Goal: Task Accomplishment & Management: Manage account settings

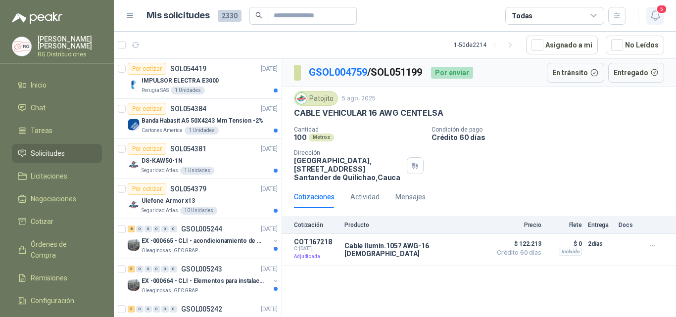
click at [654, 21] on icon "button" at bounding box center [655, 15] width 12 height 12
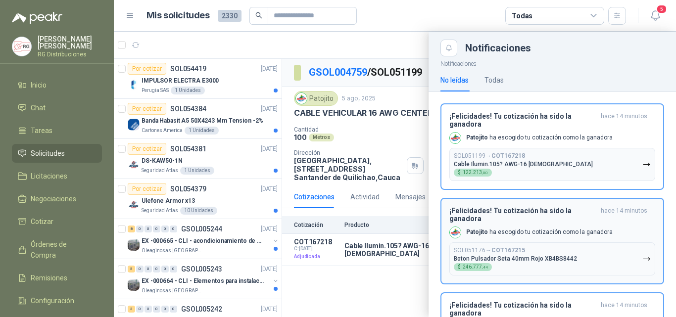
scroll to position [49, 0]
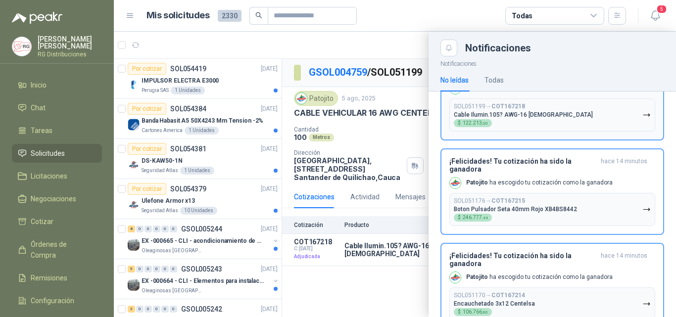
click at [544, 116] on button "SOL051199 → COT167218 Cable Ilumin.105? AWG-16 Negro $ 122.213 ,00" at bounding box center [552, 114] width 206 height 33
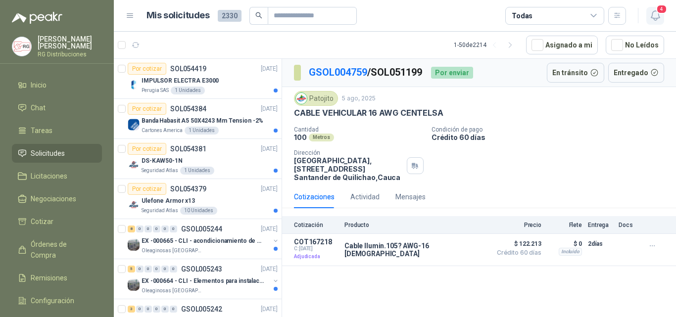
click at [651, 11] on icon "button" at bounding box center [655, 15] width 12 height 12
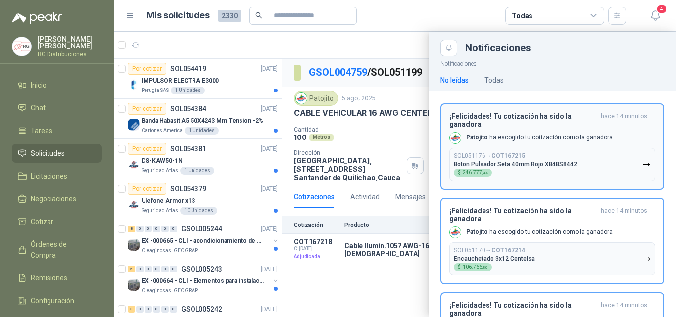
click at [572, 138] on p "[PERSON_NAME] ha escogido tu cotización como la ganadora" at bounding box center [539, 138] width 146 height 8
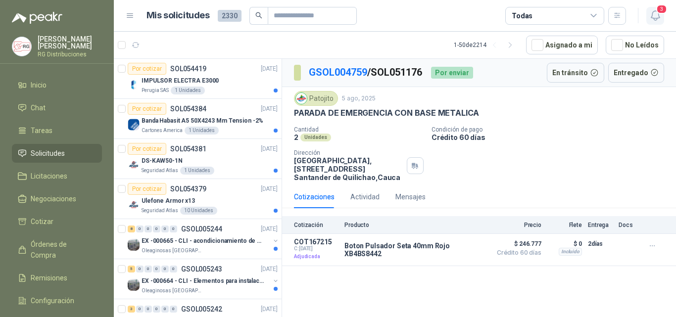
click at [655, 17] on icon "button" at bounding box center [655, 15] width 12 height 12
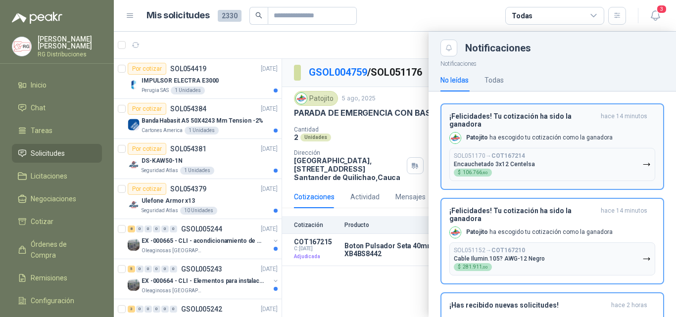
click at [549, 150] on button "SOL051170 → COT167214 Encauchetado 3x12 Centelsa $ 106.766 ,80" at bounding box center [552, 164] width 206 height 33
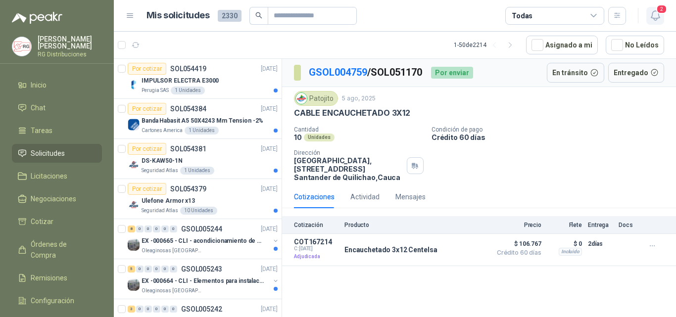
click at [655, 16] on icon "button" at bounding box center [655, 15] width 12 height 12
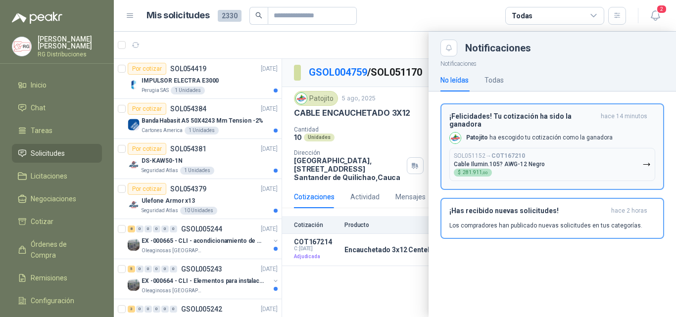
click at [586, 148] on button "SOL051152 → COT167210 Cable Ilumin.105? AWG-12 Negro $ 281.911 ,00" at bounding box center [552, 164] width 206 height 33
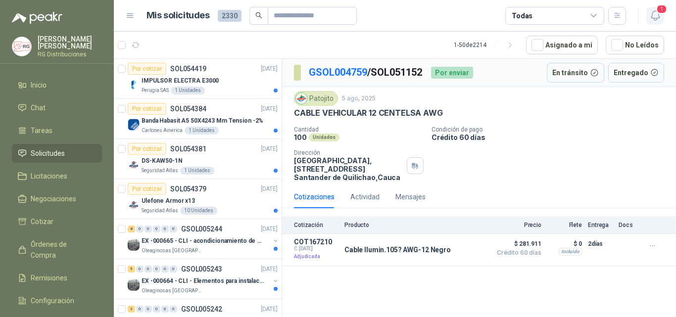
click at [652, 16] on icon "button" at bounding box center [655, 15] width 12 height 12
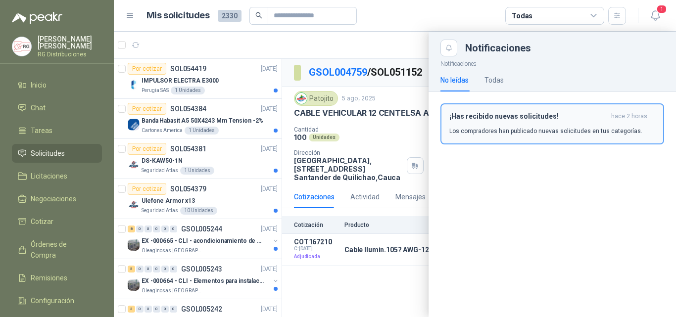
click at [533, 124] on div "¡Has recibido nuevas solicitudes! hace 2 horas Los compradores han publicado nu…" at bounding box center [552, 123] width 206 height 23
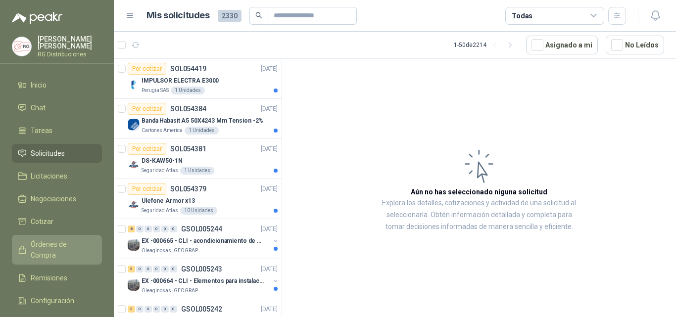
click at [58, 239] on span "Órdenes de Compra" at bounding box center [62, 250] width 62 height 22
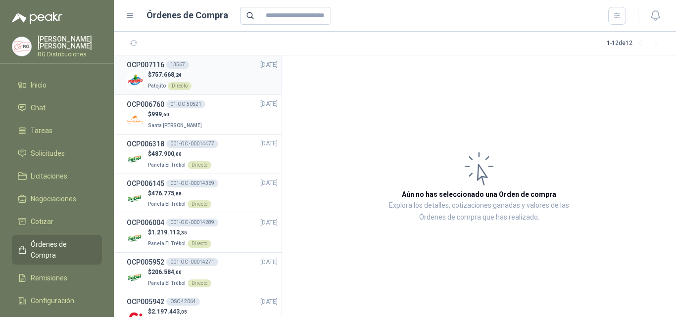
click at [215, 76] on div "$ 757.668 ,24 Patojito Directo" at bounding box center [202, 80] width 151 height 20
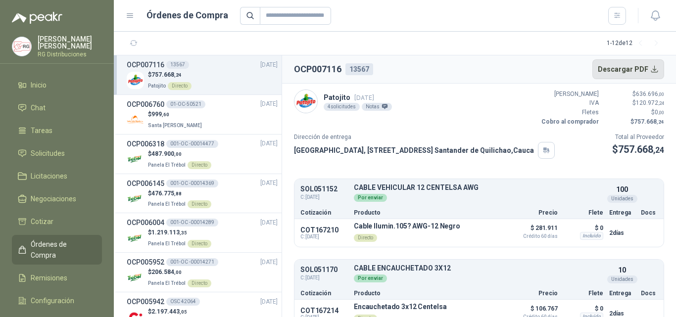
click at [641, 70] on button "Descargar PDF" at bounding box center [628, 69] width 72 height 20
click at [456, 232] on button "Detalles" at bounding box center [479, 232] width 47 height 13
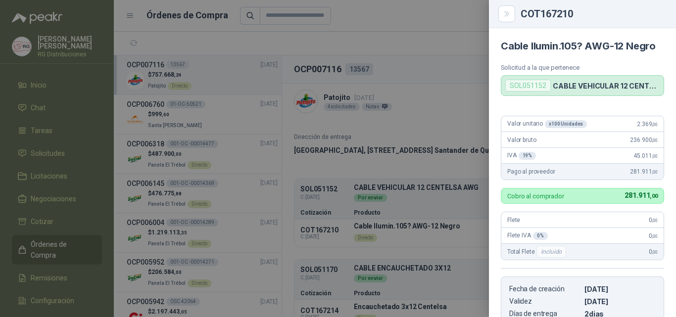
click at [504, 19] on button "Close" at bounding box center [506, 13] width 17 height 17
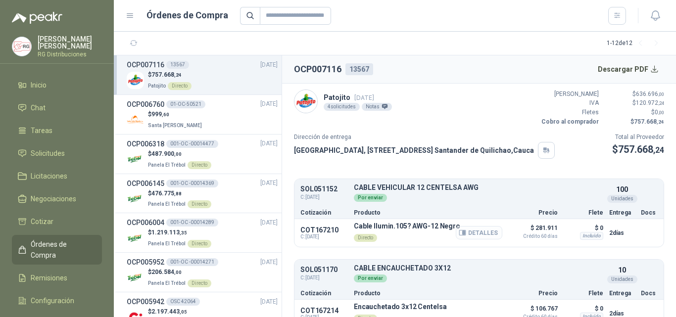
click at [459, 232] on icon "button" at bounding box center [462, 232] width 7 height 7
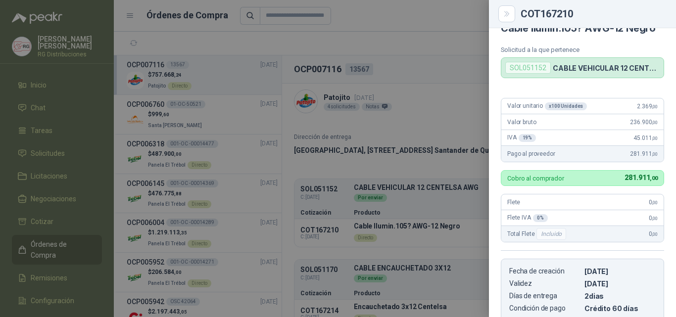
scroll to position [0, 0]
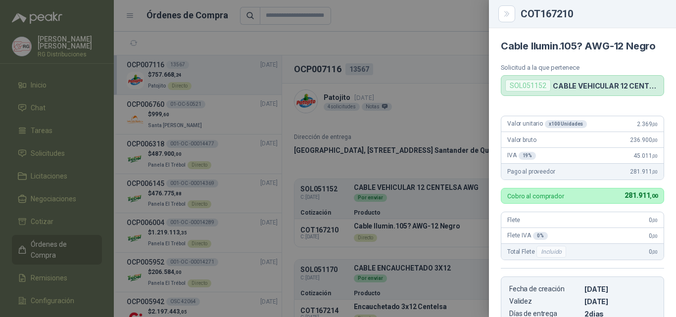
click at [425, 117] on div at bounding box center [338, 158] width 676 height 317
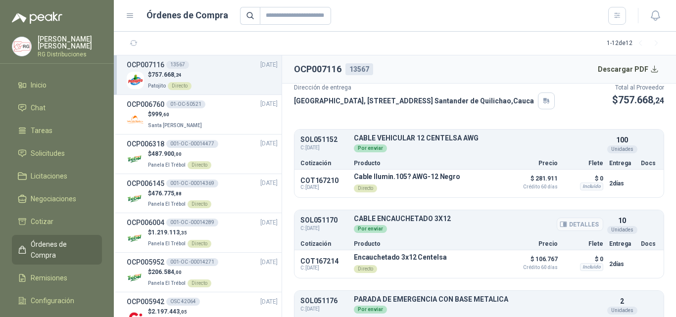
scroll to position [99, 0]
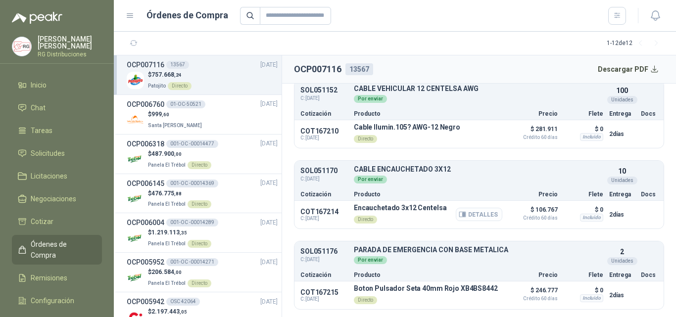
click at [463, 215] on icon "button" at bounding box center [464, 215] width 2 height 4
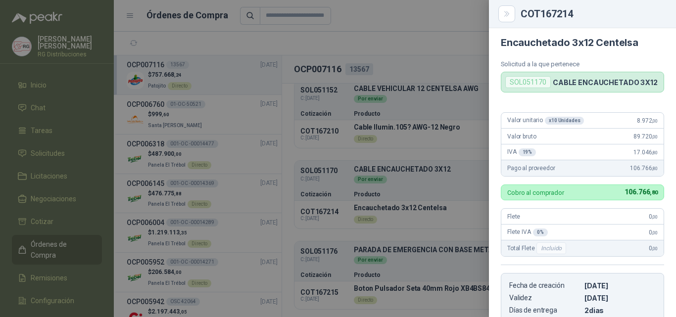
scroll to position [0, 0]
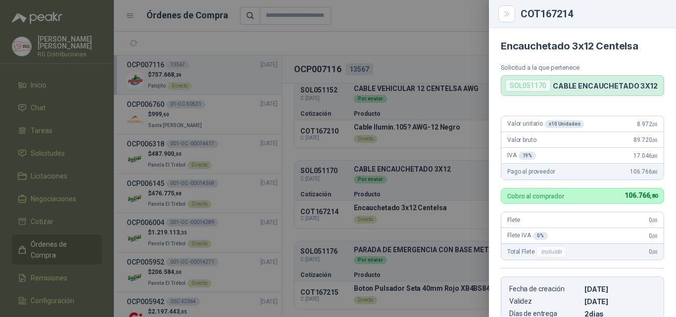
click at [451, 150] on div at bounding box center [338, 158] width 676 height 317
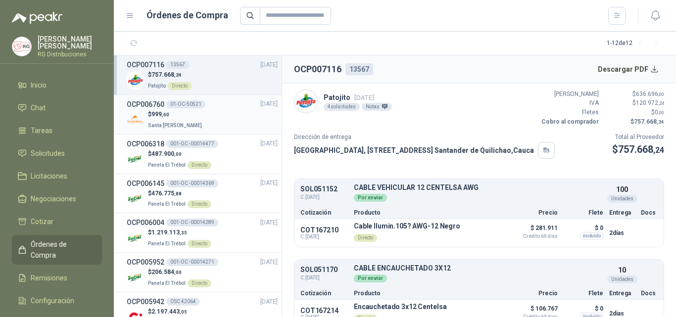
click at [218, 114] on div "$ 999 ,60 Santa [PERSON_NAME]" at bounding box center [202, 120] width 151 height 20
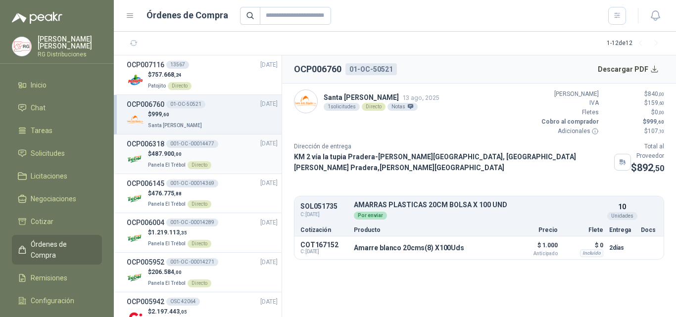
click at [219, 161] on div "$ 487.900 ,00 Panela El Trébol Directo" at bounding box center [202, 159] width 151 height 20
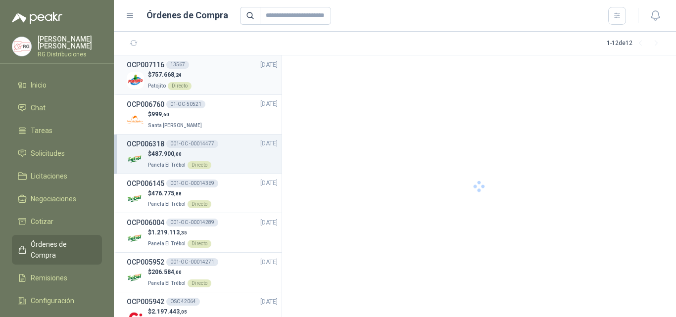
click at [224, 74] on div "$ 757.668 ,24 Patojito Directo" at bounding box center [202, 80] width 151 height 20
